Goal: Transaction & Acquisition: Purchase product/service

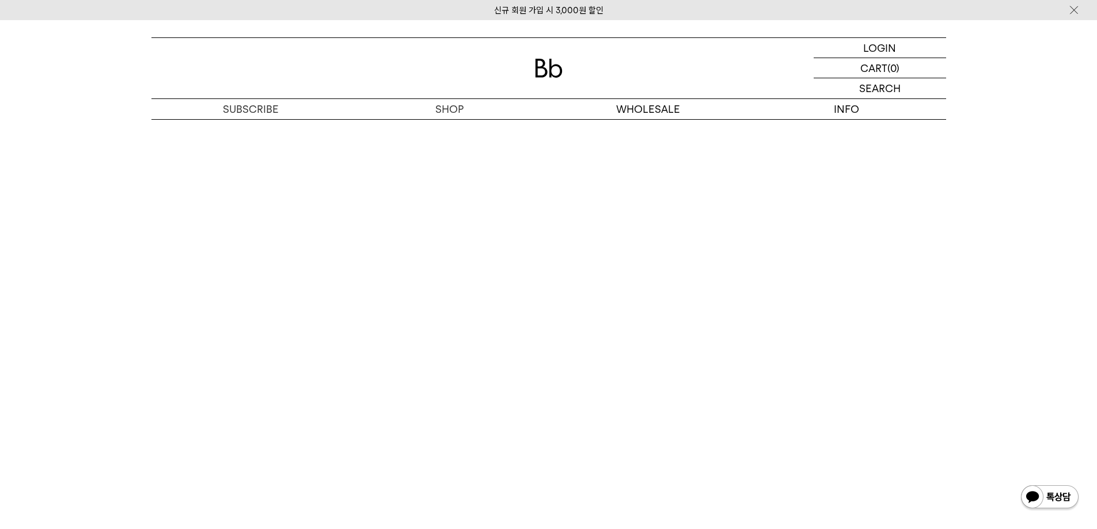
scroll to position [2822, 0]
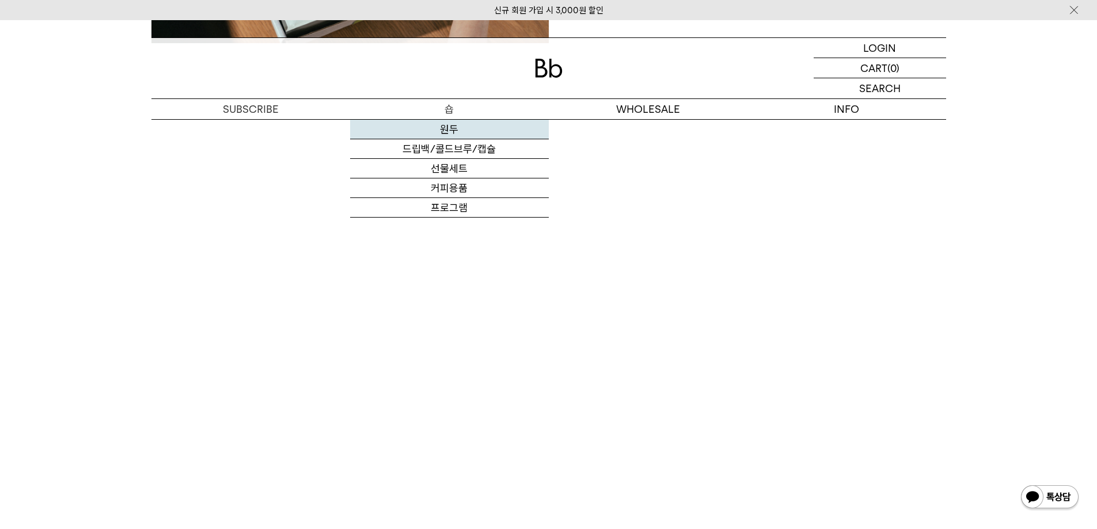
click at [457, 127] on link "원두" at bounding box center [449, 130] width 199 height 20
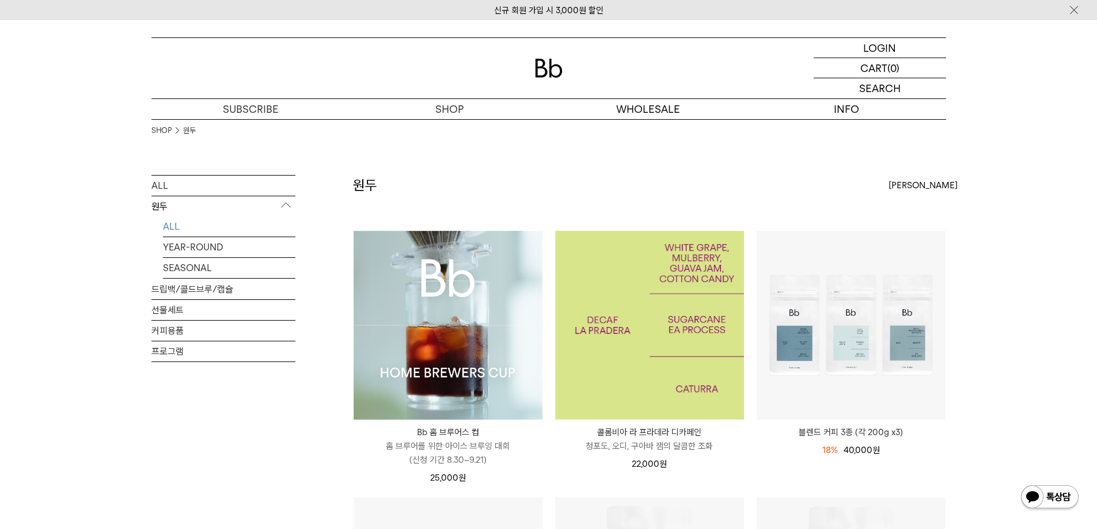
click at [683, 344] on img at bounding box center [649, 325] width 189 height 189
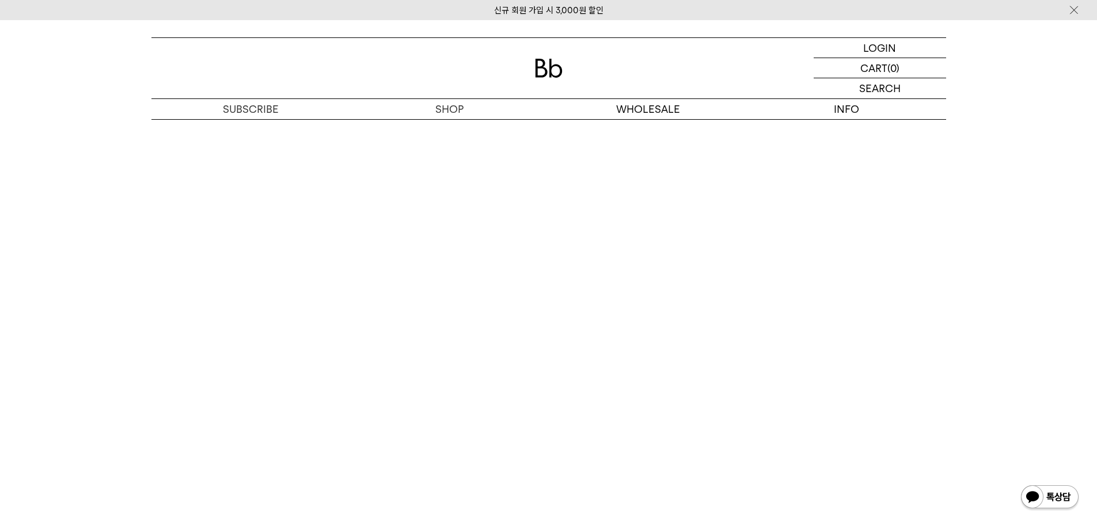
scroll to position [2246, 0]
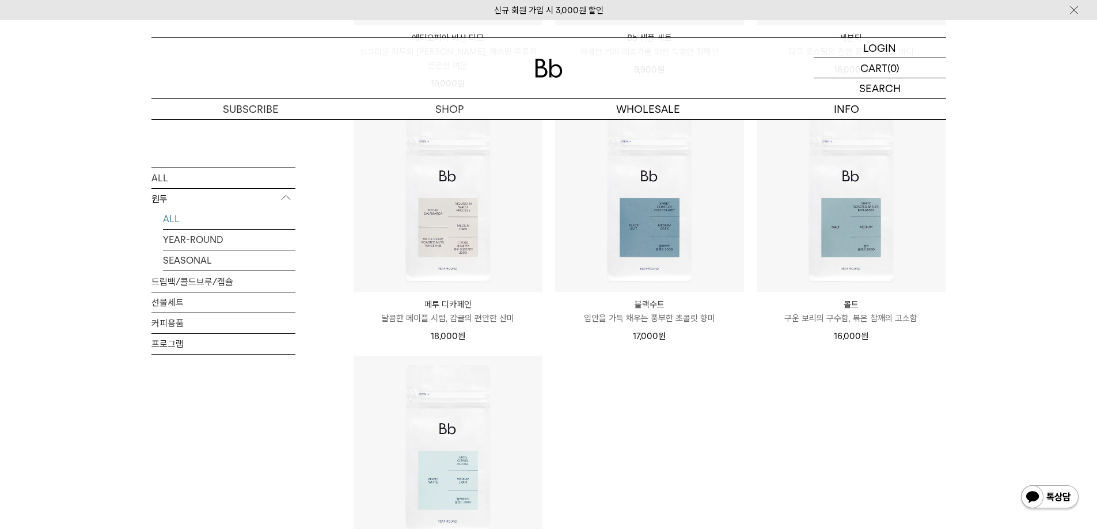
scroll to position [806, 0]
